Goal: Find specific page/section: Find specific page/section

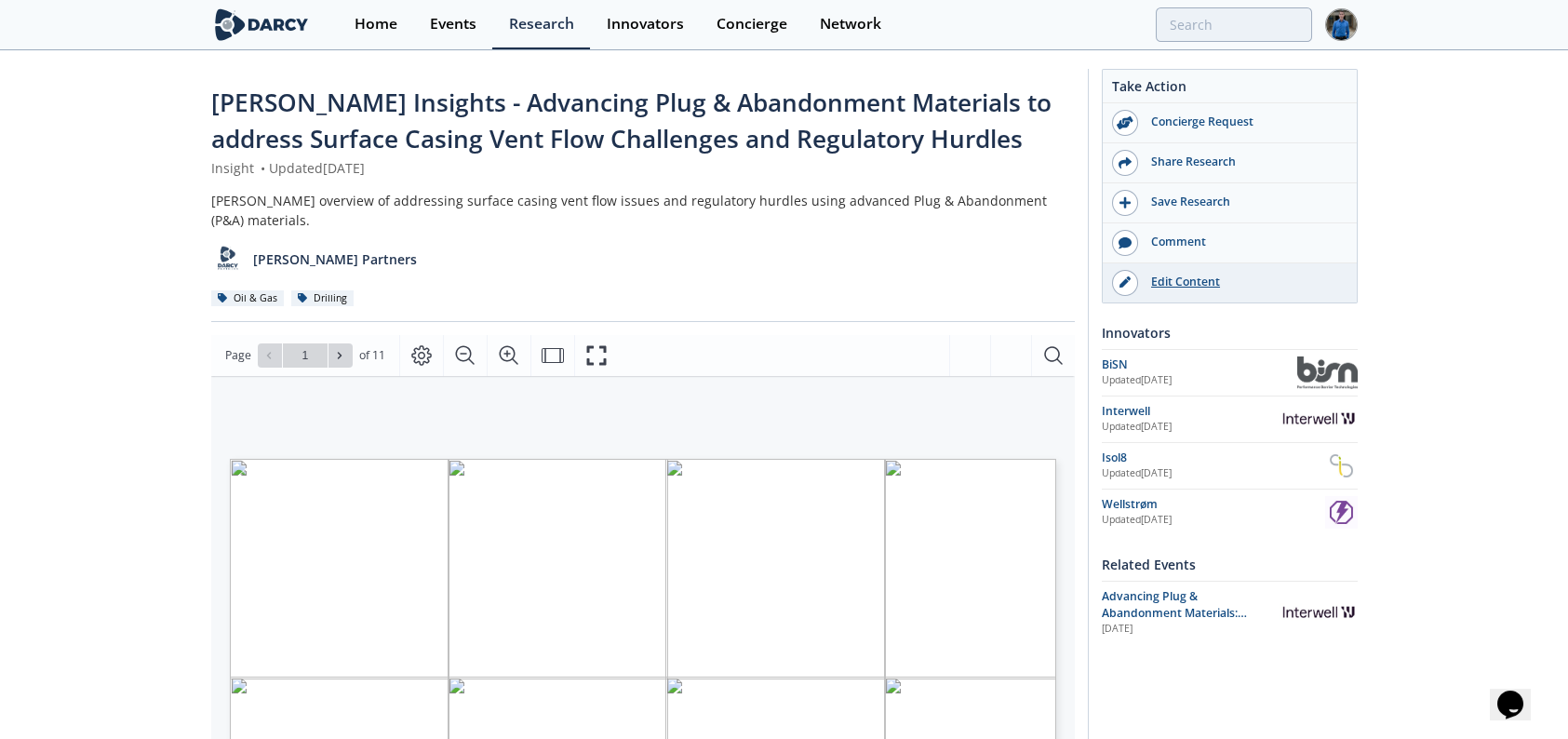
click at [1189, 286] on div "Edit Content" at bounding box center [1242, 282] width 208 height 17
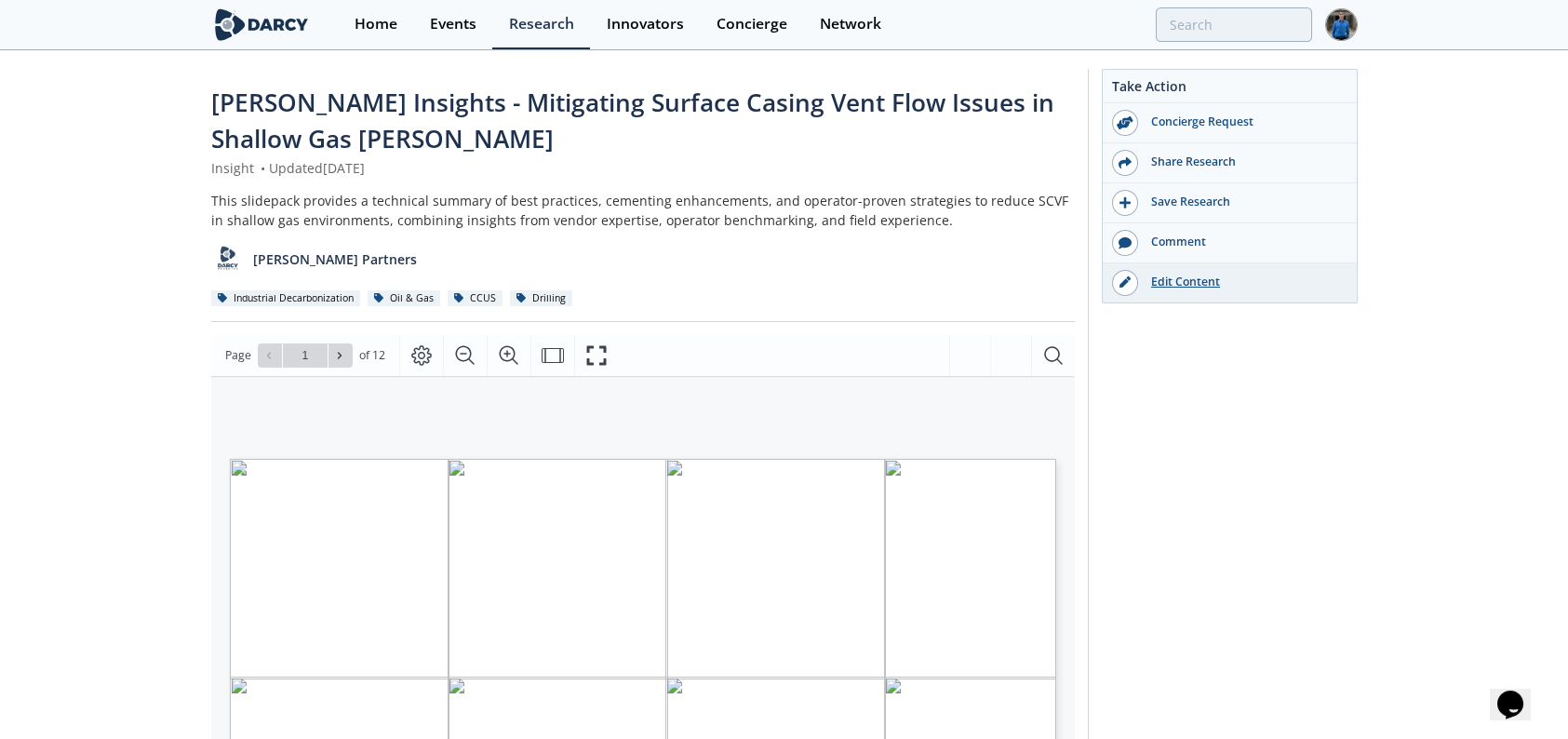
click at [1168, 286] on div "Edit Content" at bounding box center [1242, 282] width 208 height 17
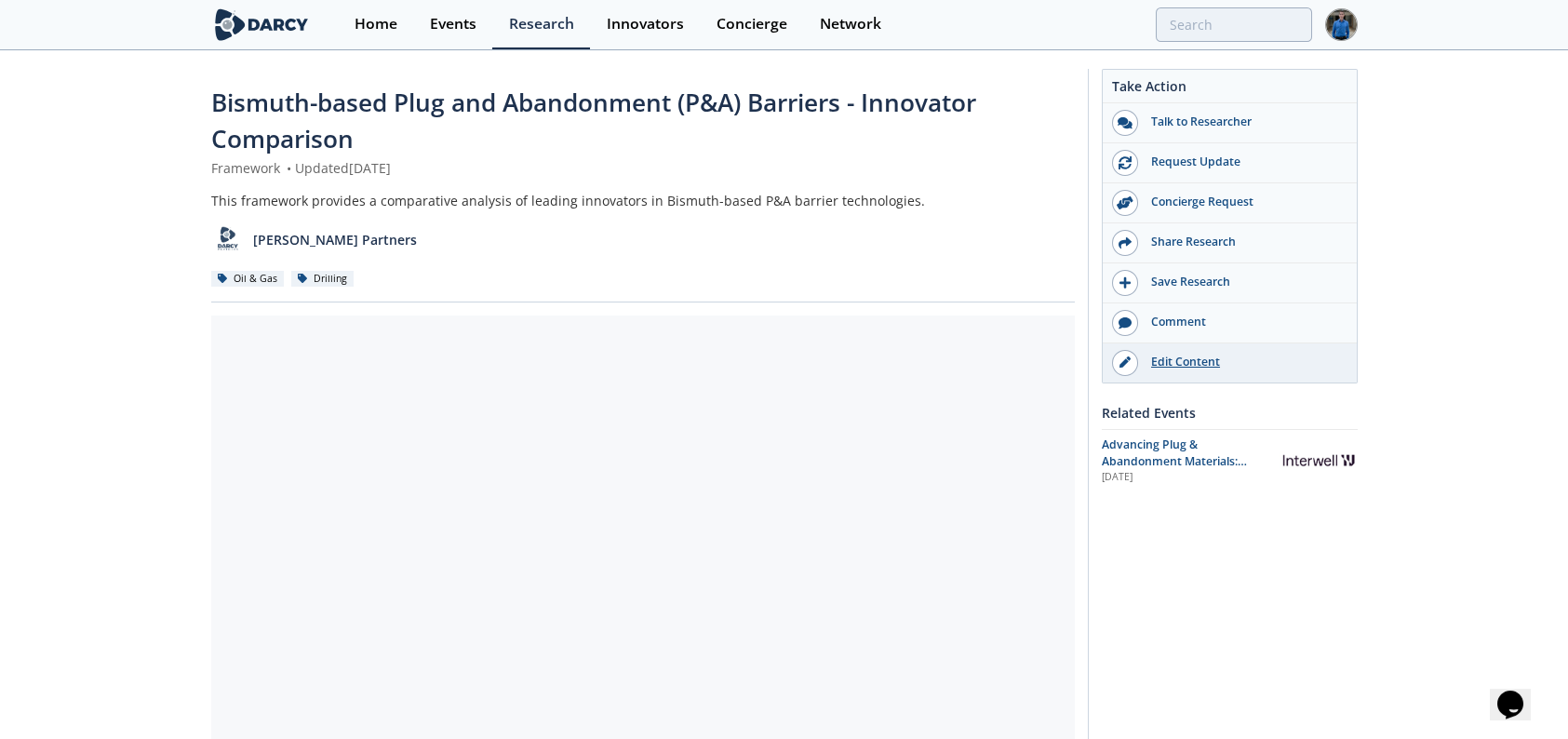
click at [1151, 367] on div "Edit Content" at bounding box center [1242, 362] width 208 height 17
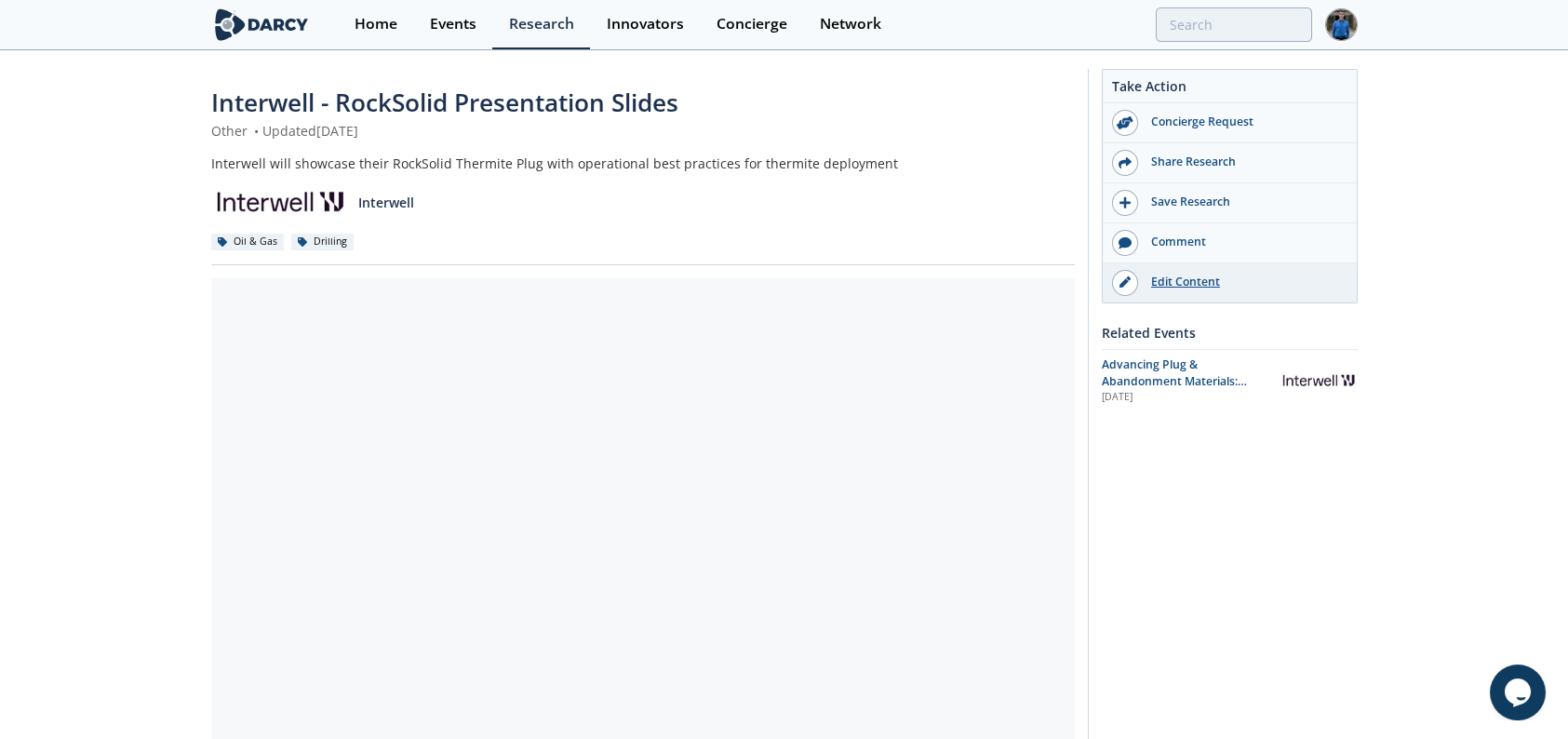
click at [1173, 288] on div "Edit Content" at bounding box center [1242, 282] width 208 height 17
drag, startPoint x: 1161, startPoint y: 460, endPoint x: 1161, endPoint y: 447, distance: 13.0
click at [1161, 460] on div "Take Action Concierge Request Share Research Save Research Comment" at bounding box center [1223, 703] width 270 height 1270
click at [1157, 287] on div "Edit Content" at bounding box center [1242, 282] width 208 height 17
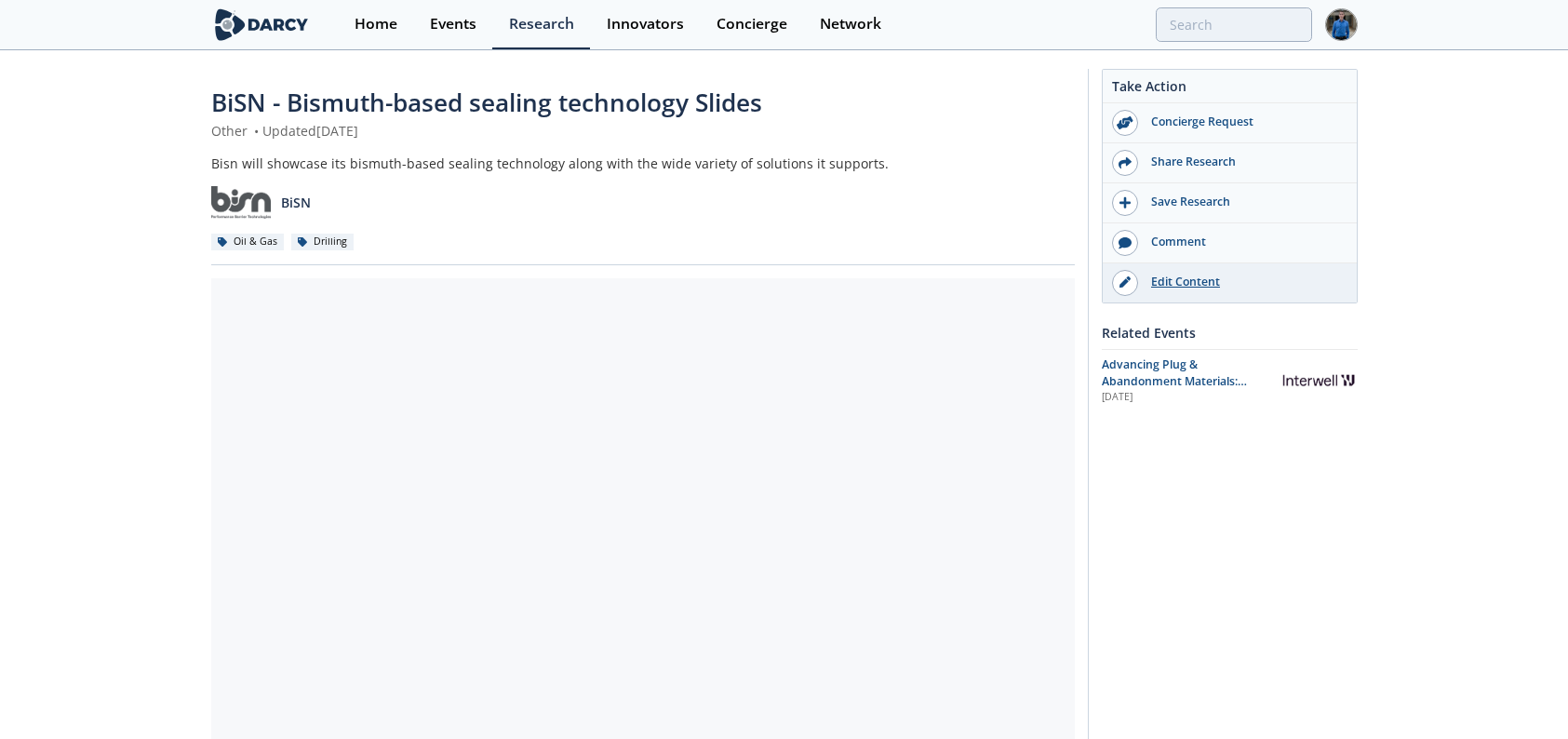
drag, startPoint x: 0, startPoint y: 0, endPoint x: 1201, endPoint y: 288, distance: 1235.0
click at [1201, 288] on div "Edit Content" at bounding box center [1242, 282] width 208 height 17
click at [1152, 279] on div "Edit Content" at bounding box center [1242, 282] width 208 height 17
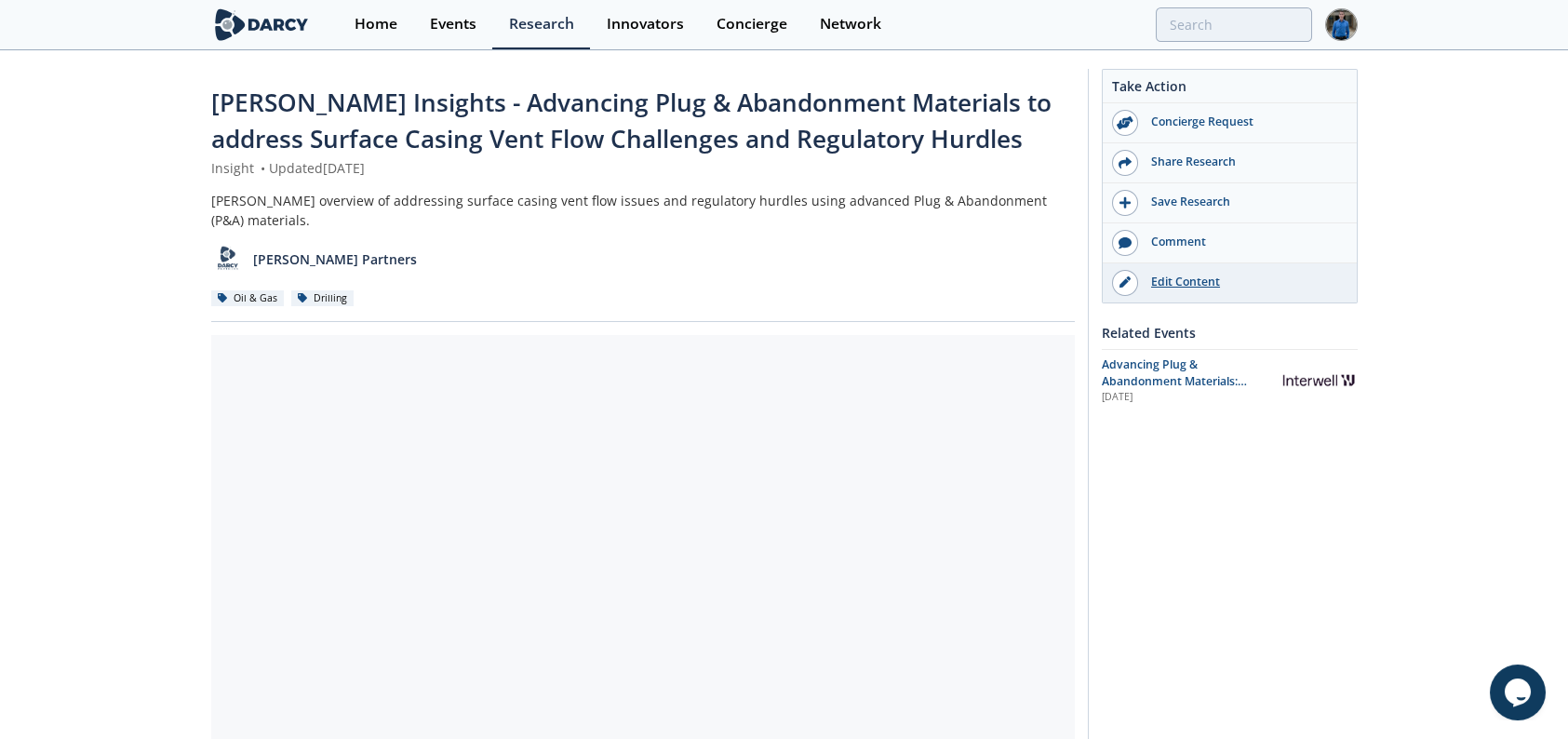
click at [1185, 285] on div "Edit Content" at bounding box center [1242, 282] width 208 height 17
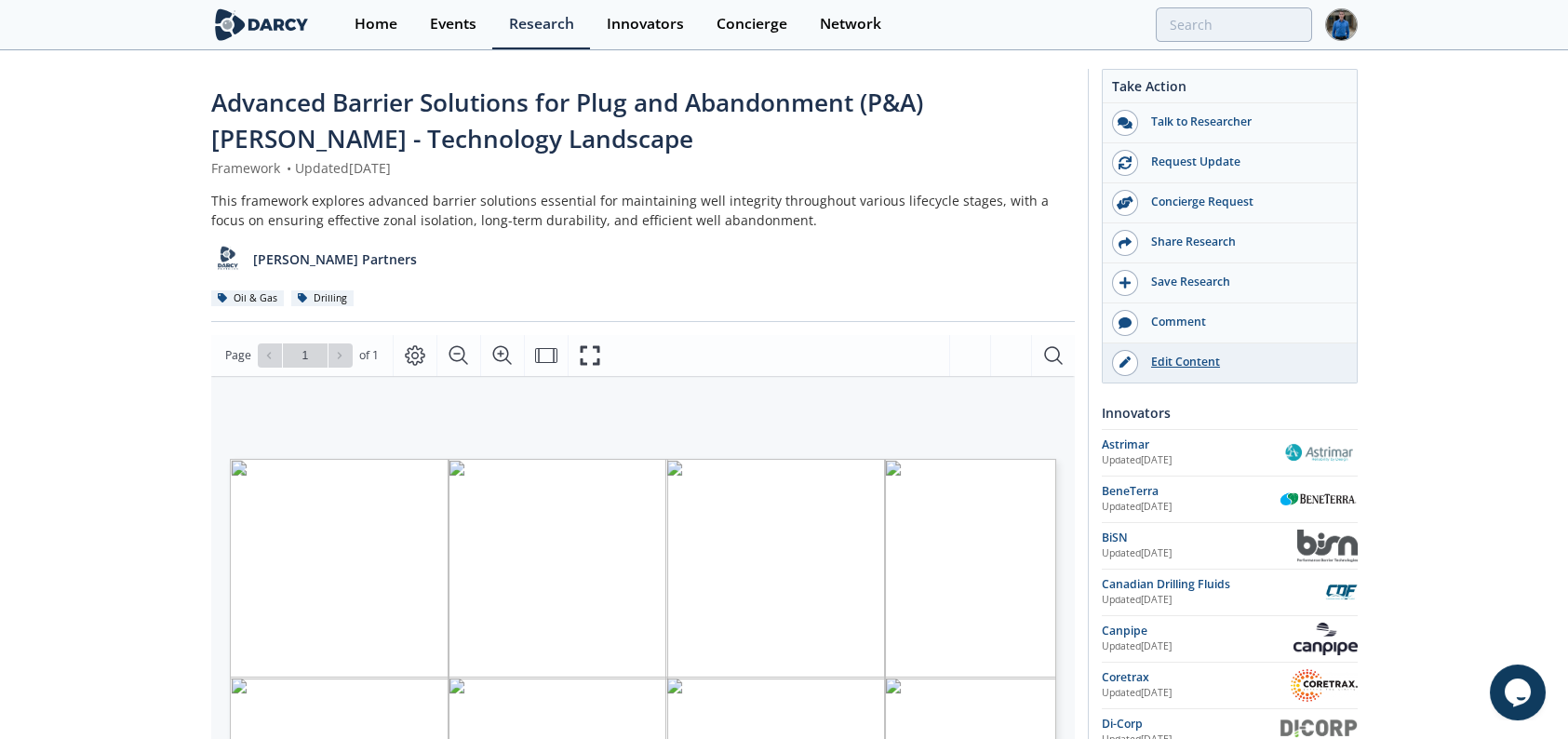
click at [1193, 368] on div "Edit Content" at bounding box center [1242, 362] width 208 height 17
